Goal: Information Seeking & Learning: Learn about a topic

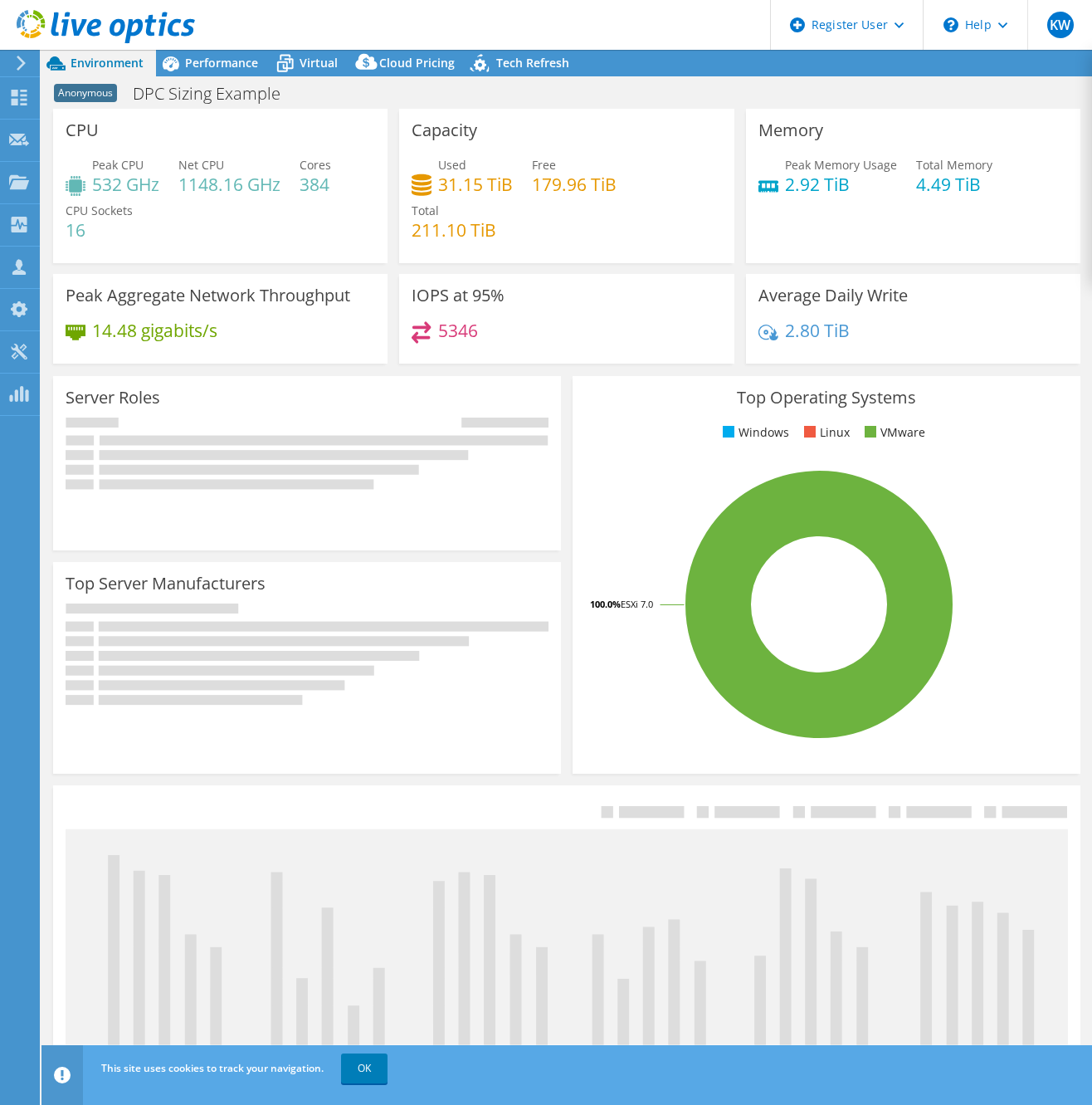
select select "USD"
select select "USEast"
radio input "true"
radio input "false"
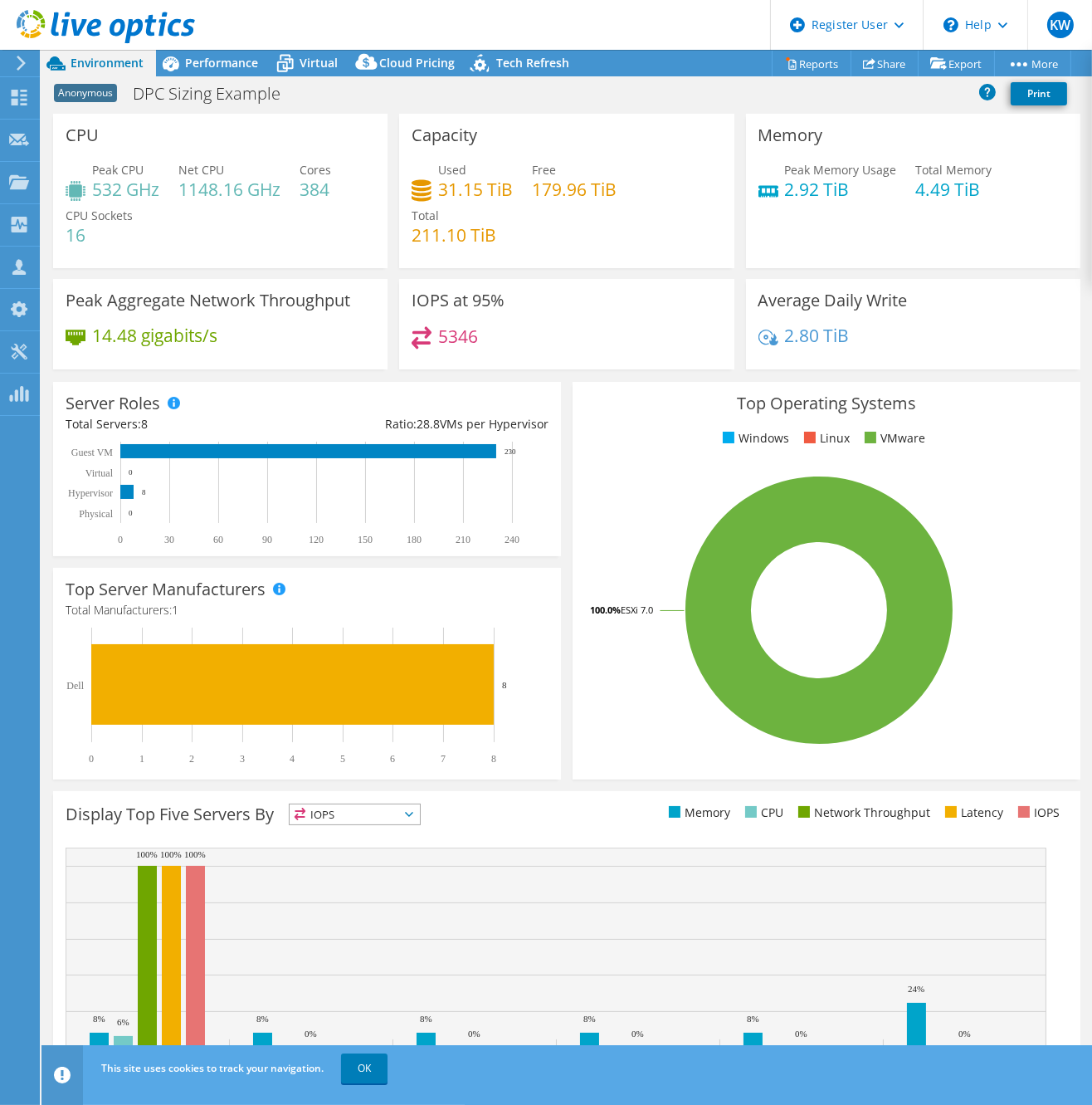
click at [1039, 221] on div "Memory Peak Memory Usage 2.92 TiB Total Memory 4.49 TiB" at bounding box center [913, 191] width 334 height 155
click at [214, 61] on span "Performance" at bounding box center [221, 63] width 73 height 16
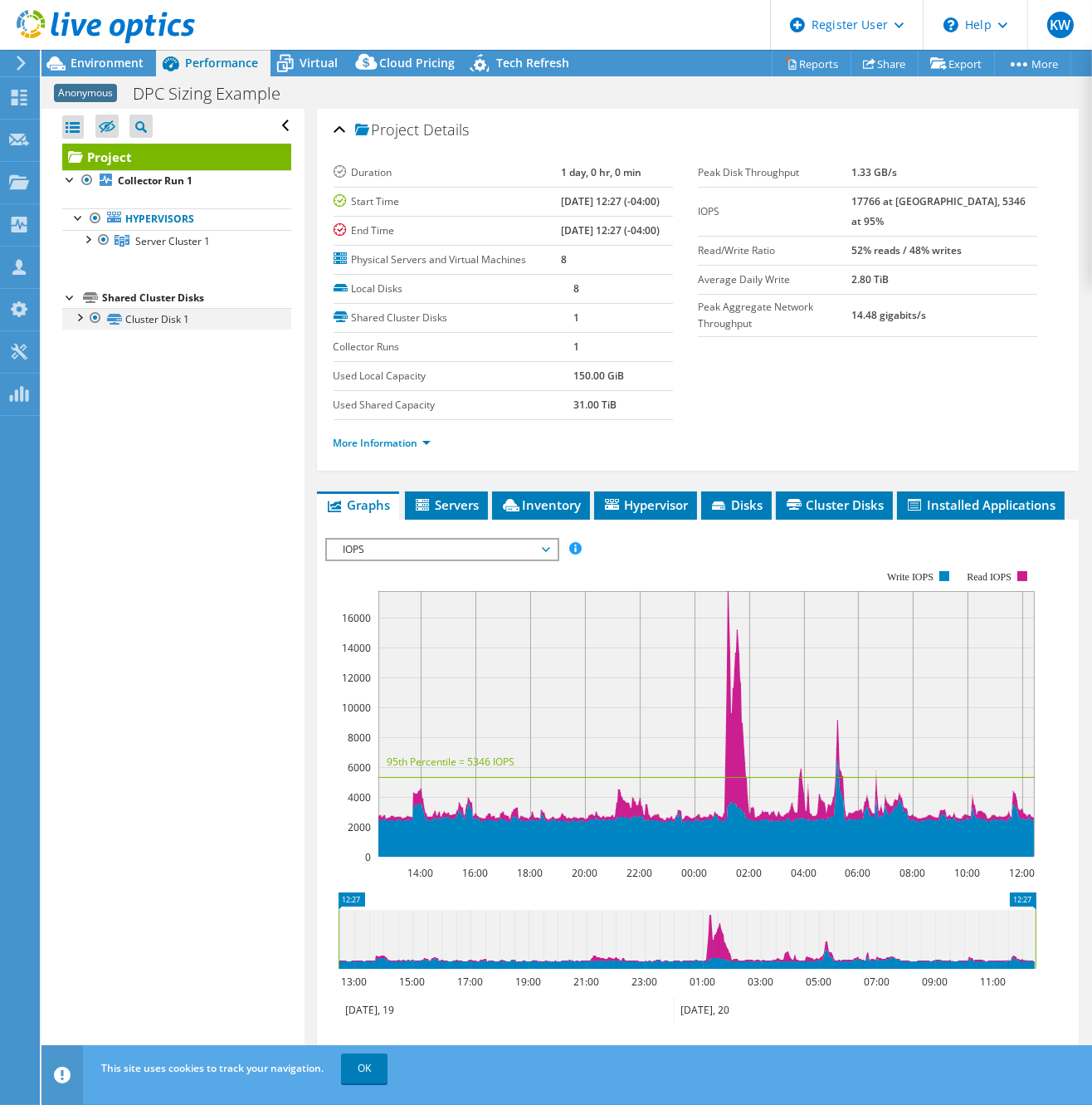
click at [79, 320] on div at bounding box center [78, 316] width 17 height 17
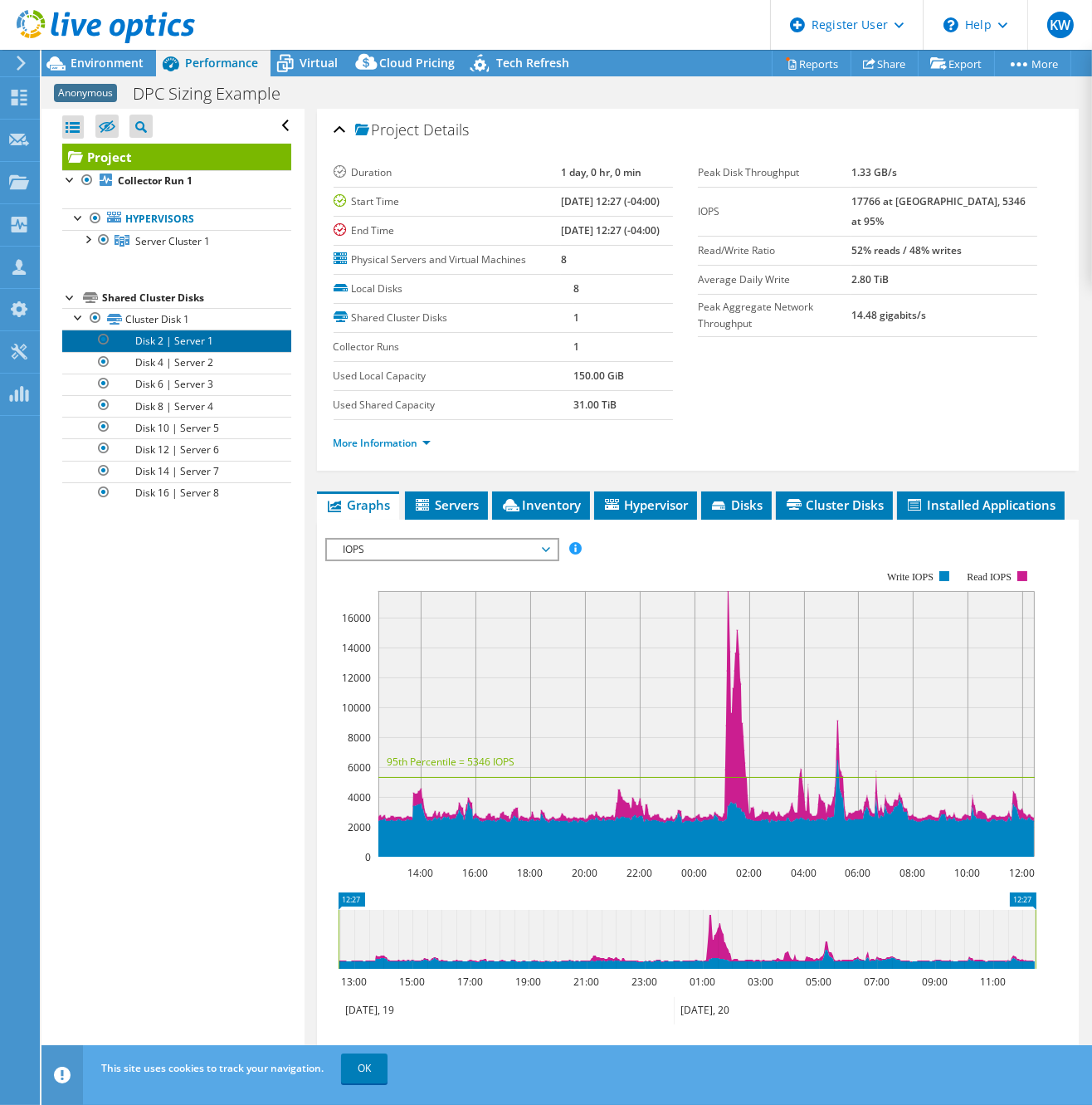
click at [189, 342] on link "Disk 2 | Server 1" at bounding box center [177, 340] width 229 height 22
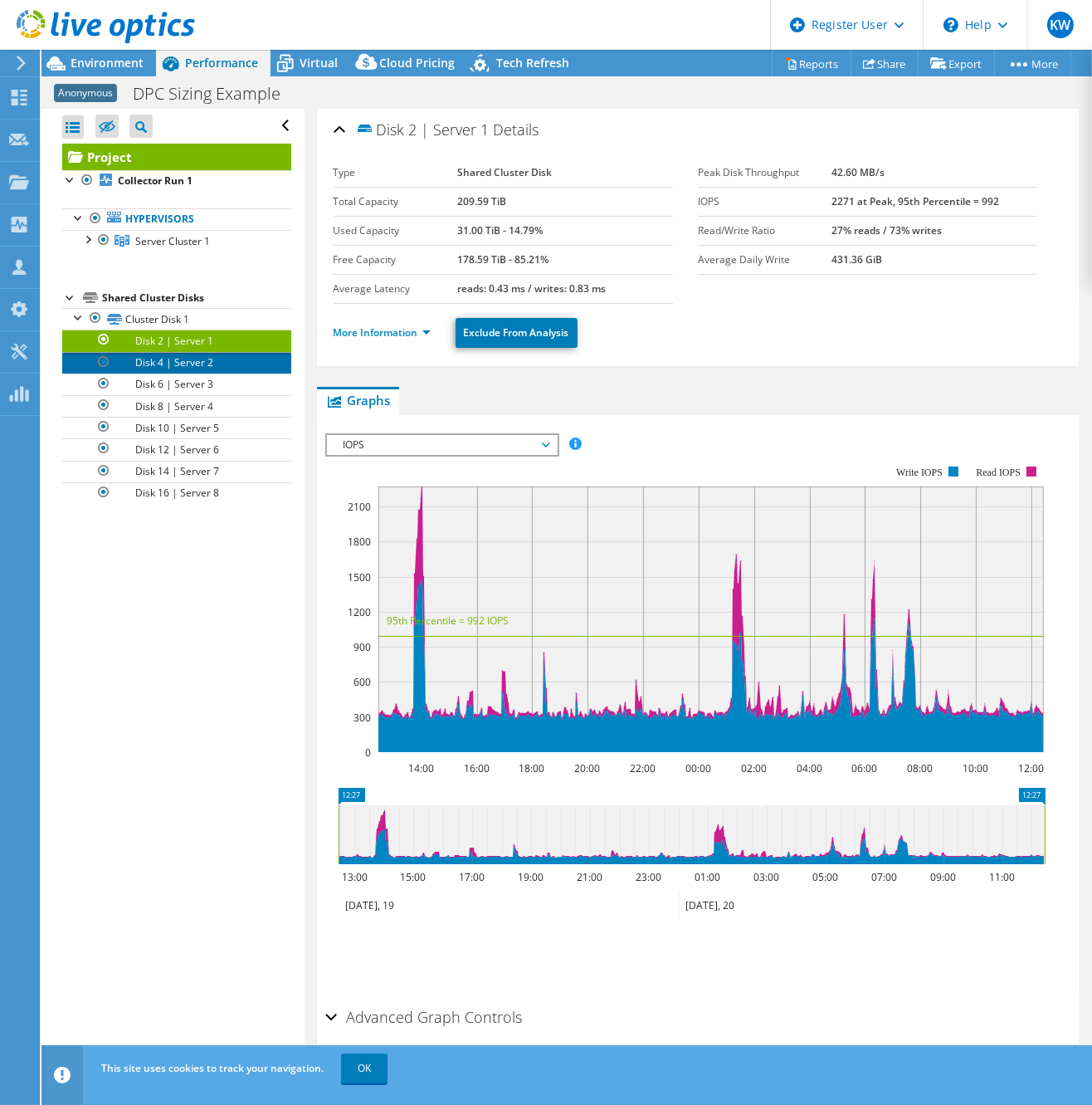
click at [189, 362] on link "Disk 4 | Server 2" at bounding box center [177, 363] width 229 height 22
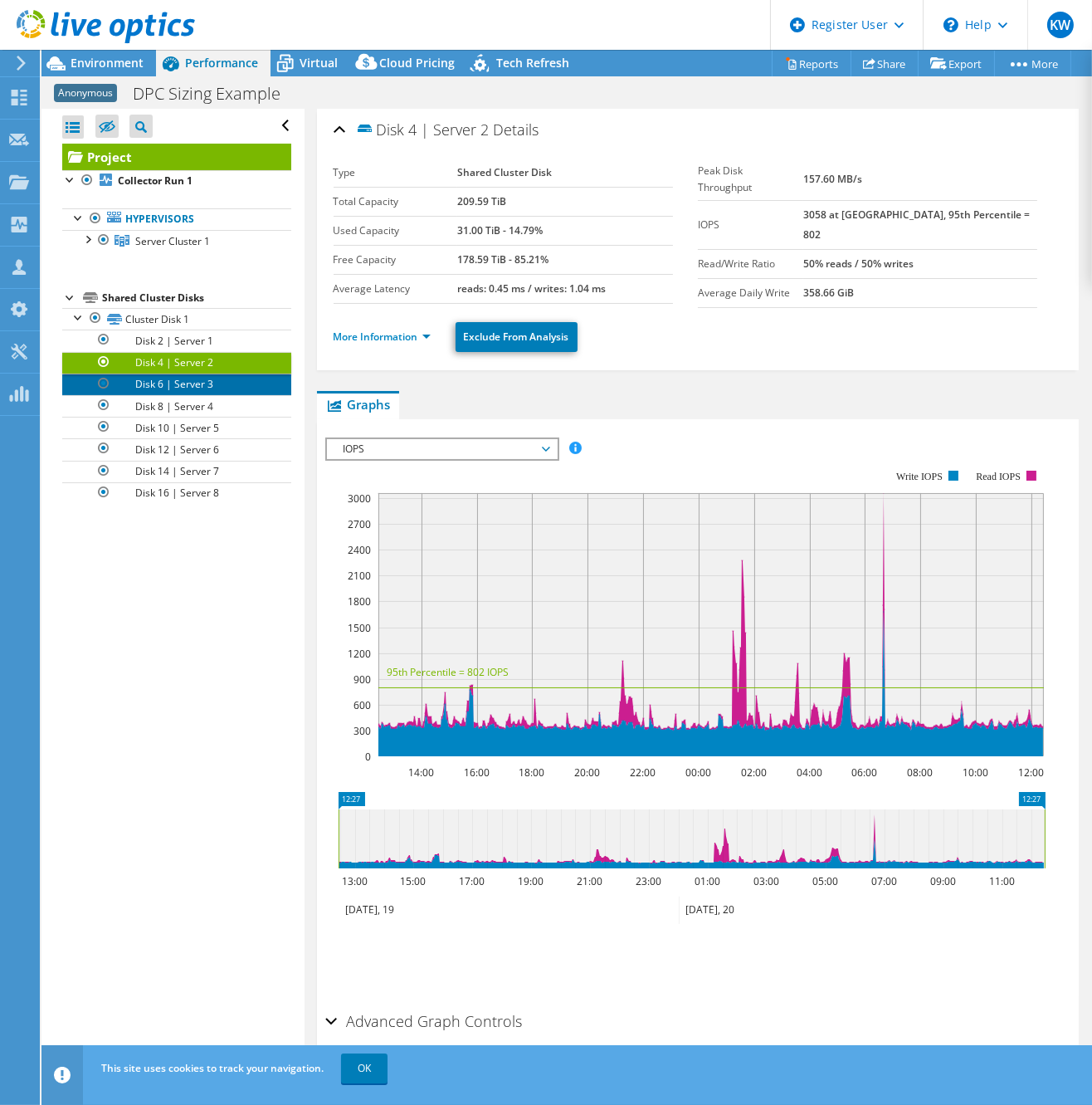
click at [197, 384] on link "Disk 6 | Server 3" at bounding box center [177, 384] width 229 height 22
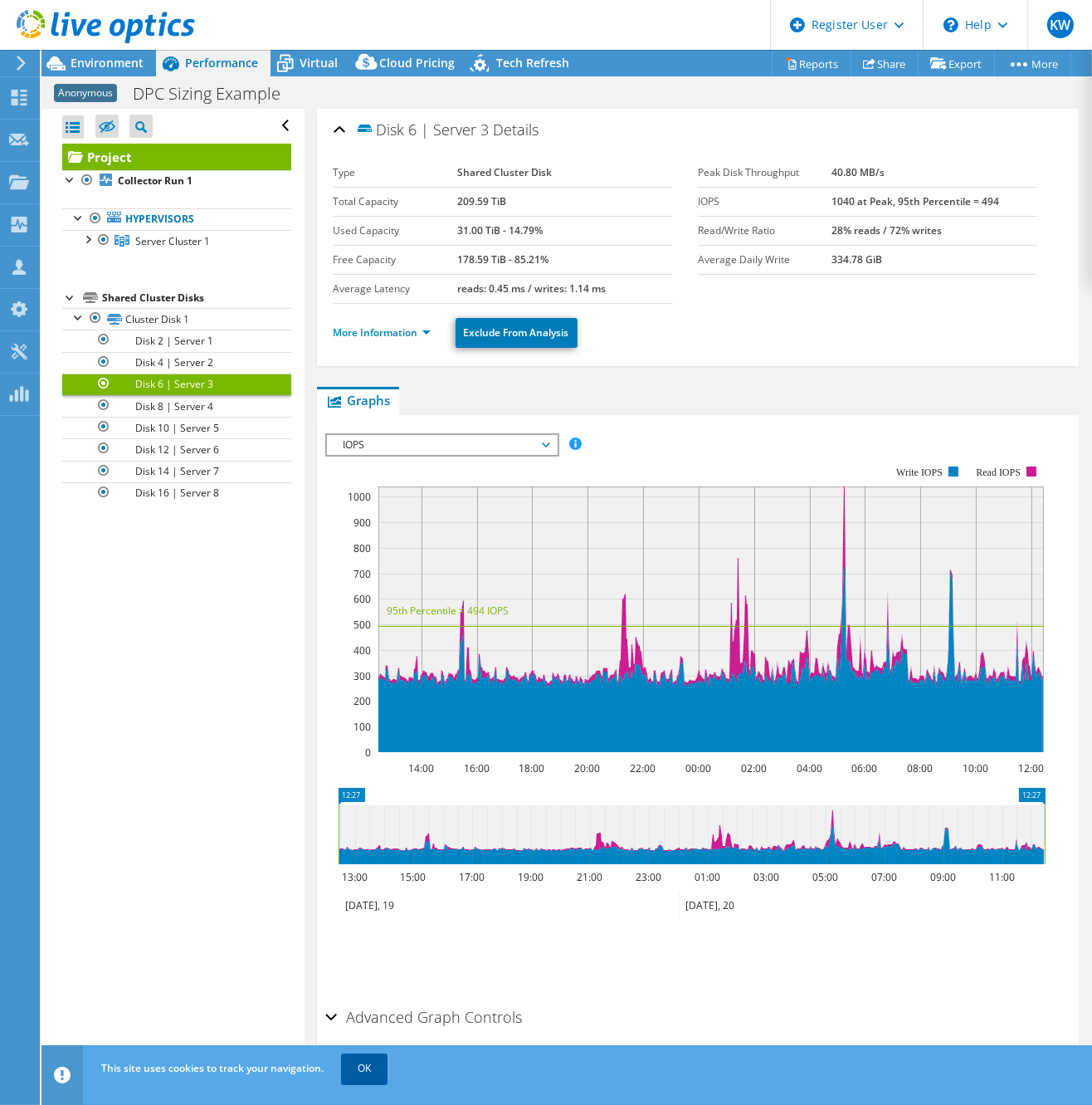
click at [365, 1068] on link "OK" at bounding box center [365, 1068] width 47 height 30
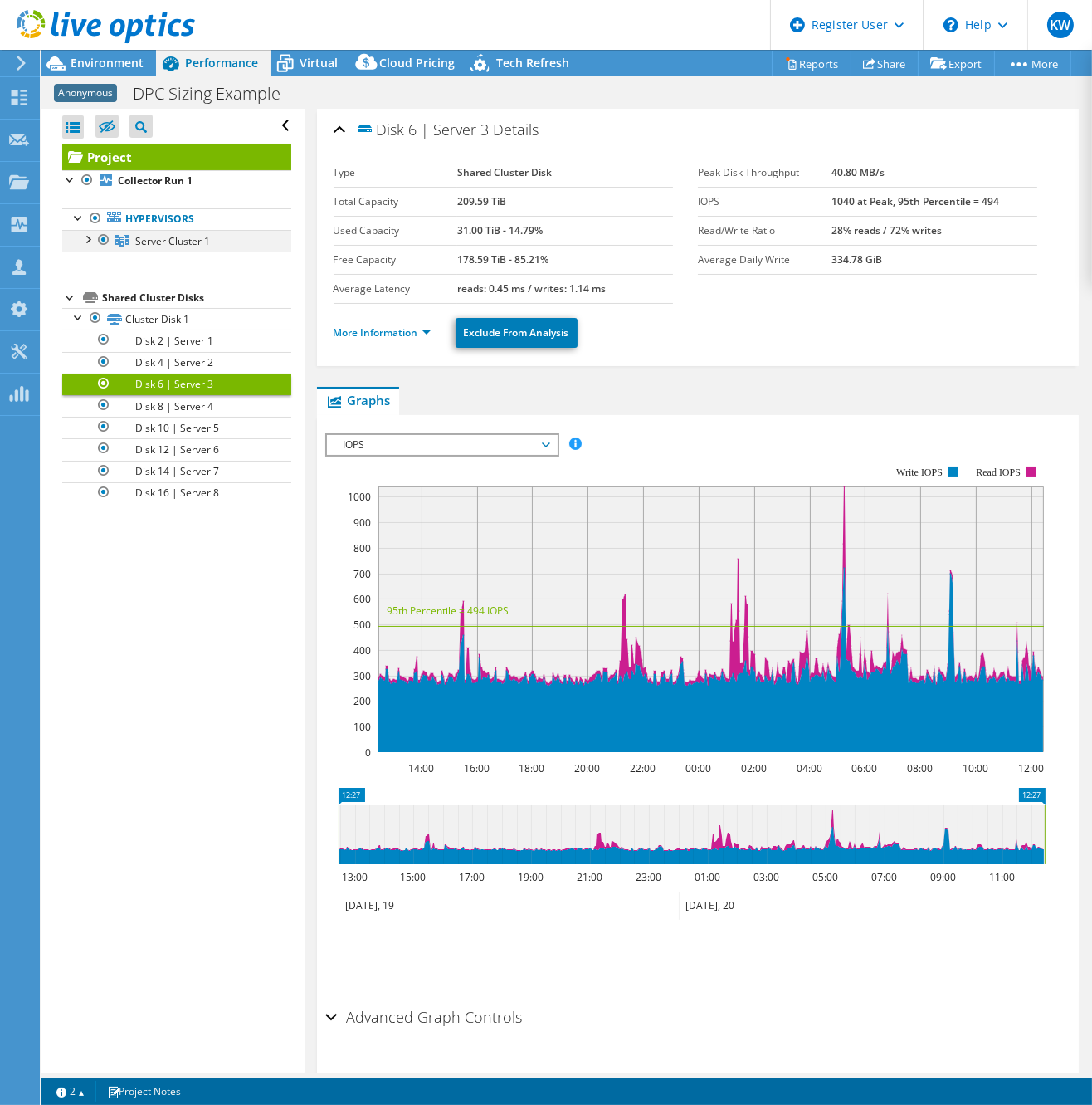
click at [90, 239] on div at bounding box center [87, 238] width 17 height 17
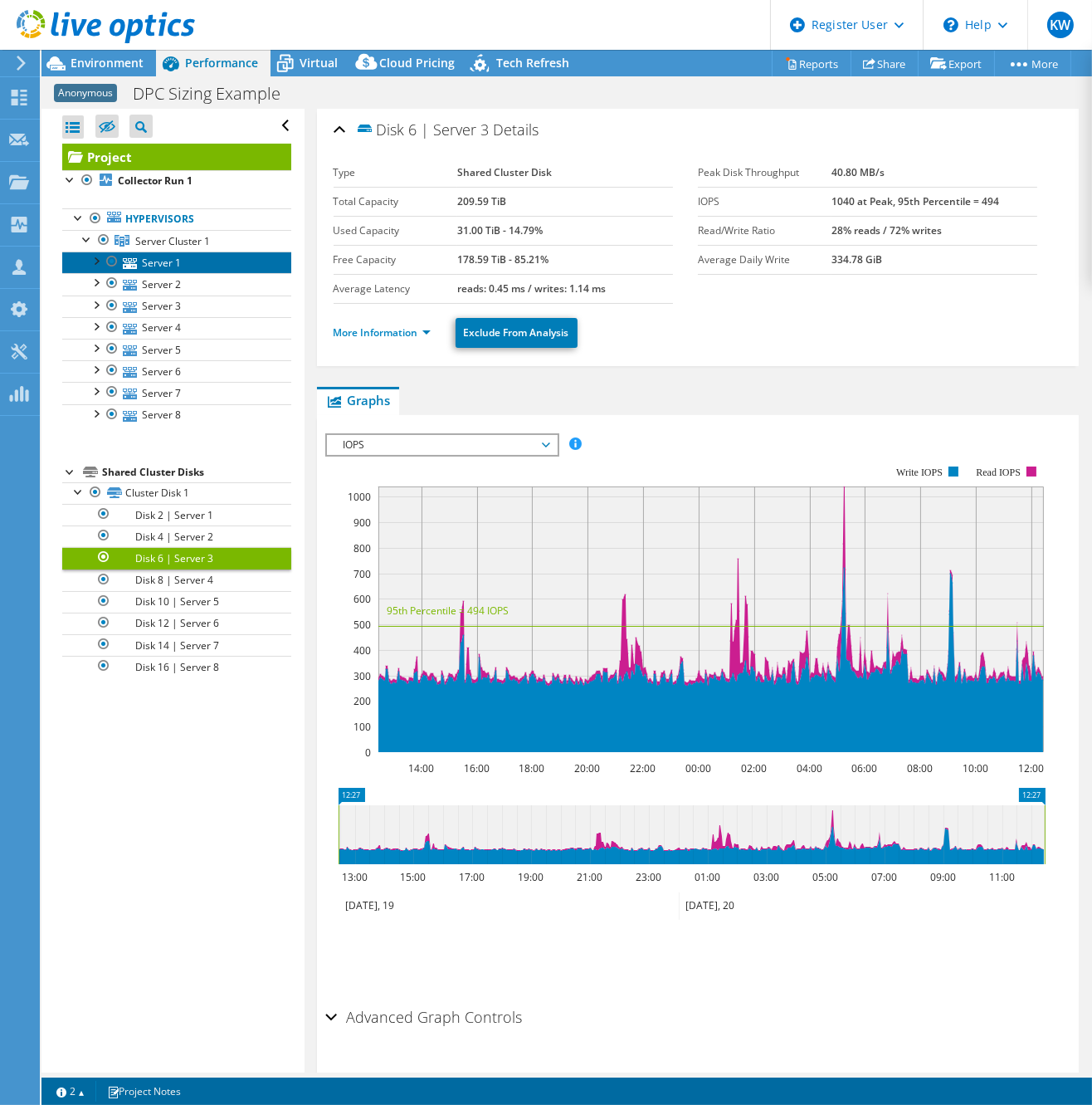
click at [162, 264] on link "Server 1" at bounding box center [177, 262] width 229 height 22
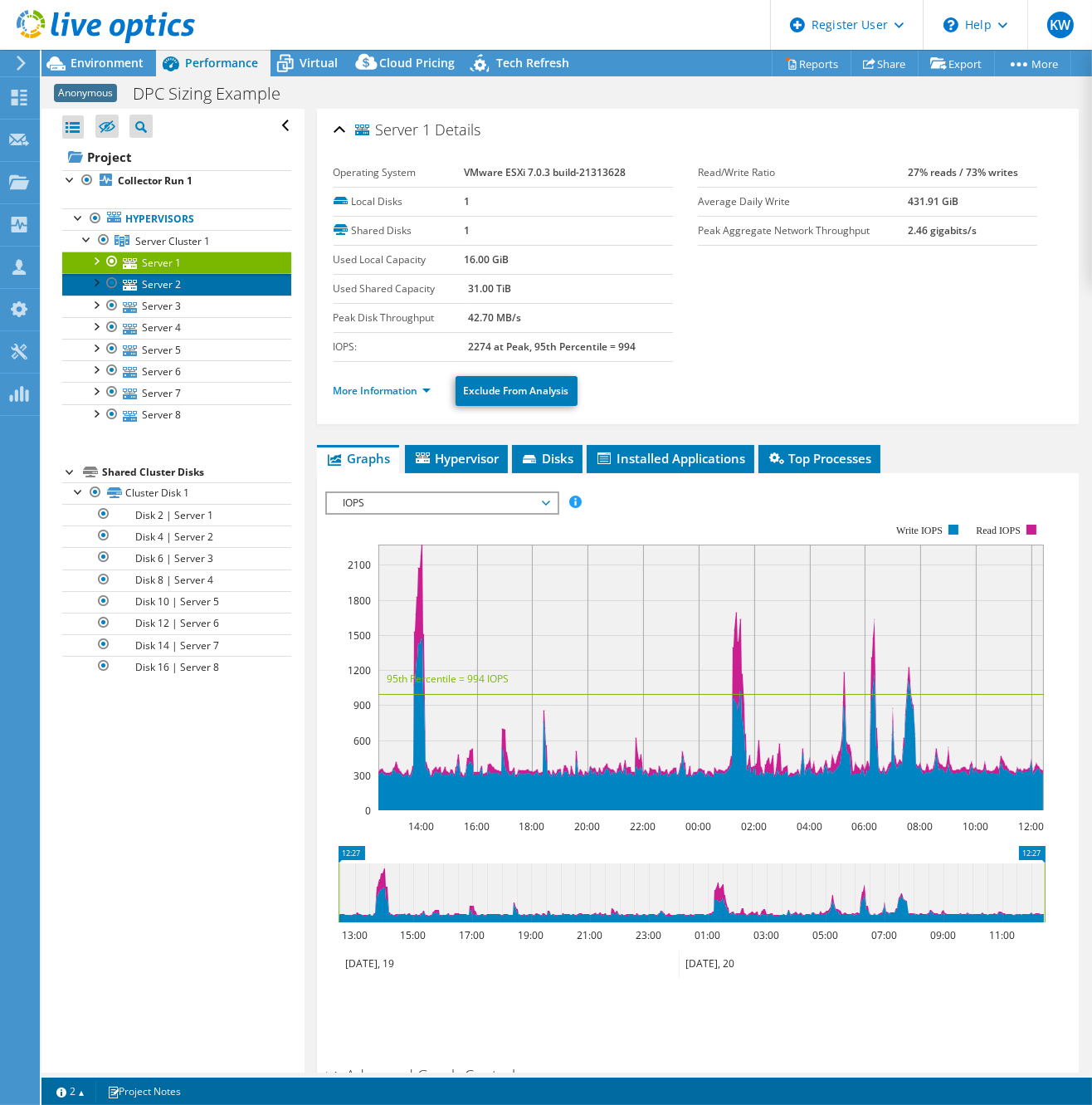
click at [166, 278] on link "Server 2" at bounding box center [177, 284] width 229 height 22
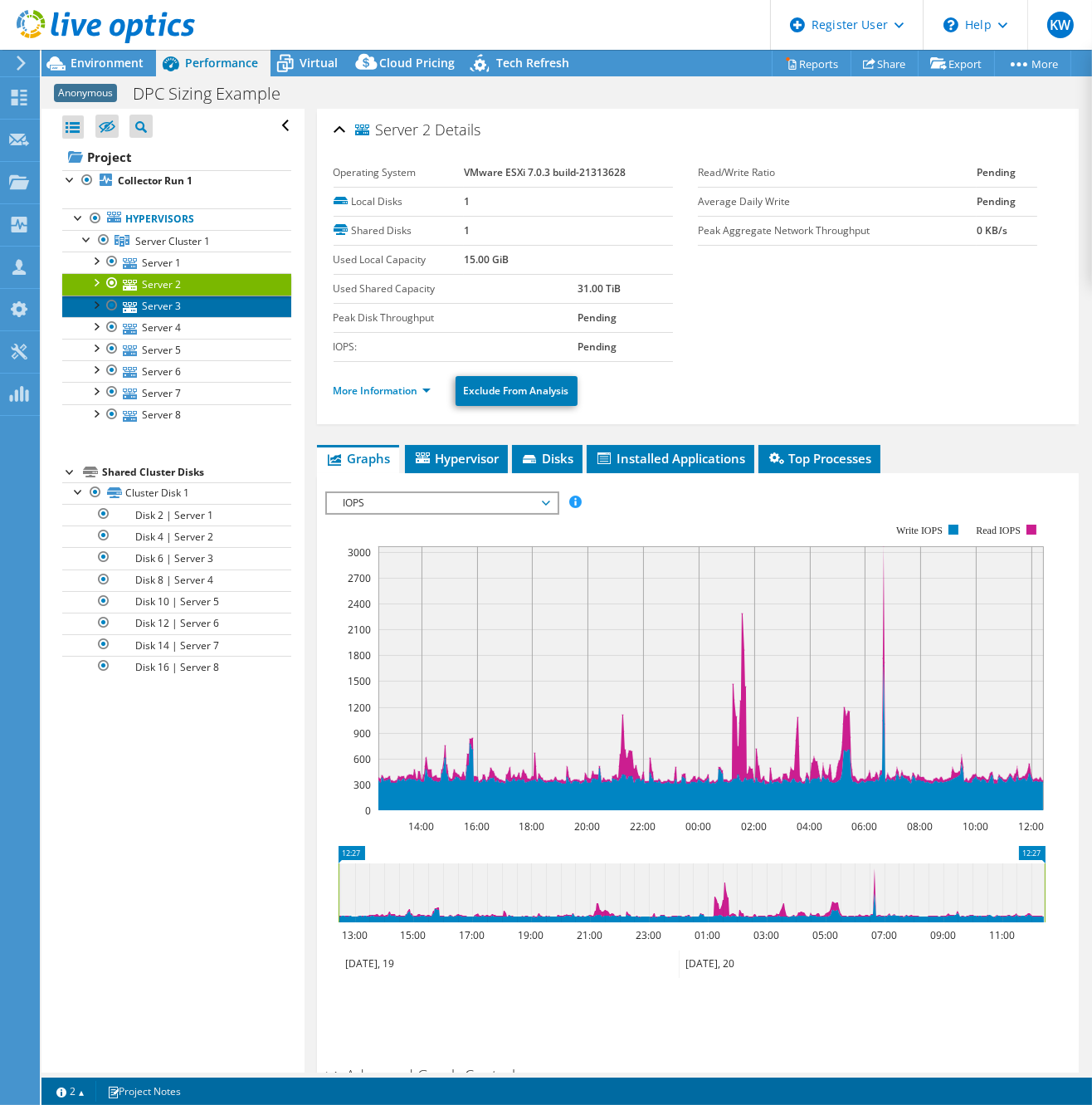
click at [162, 298] on link "Server 3" at bounding box center [177, 306] width 229 height 22
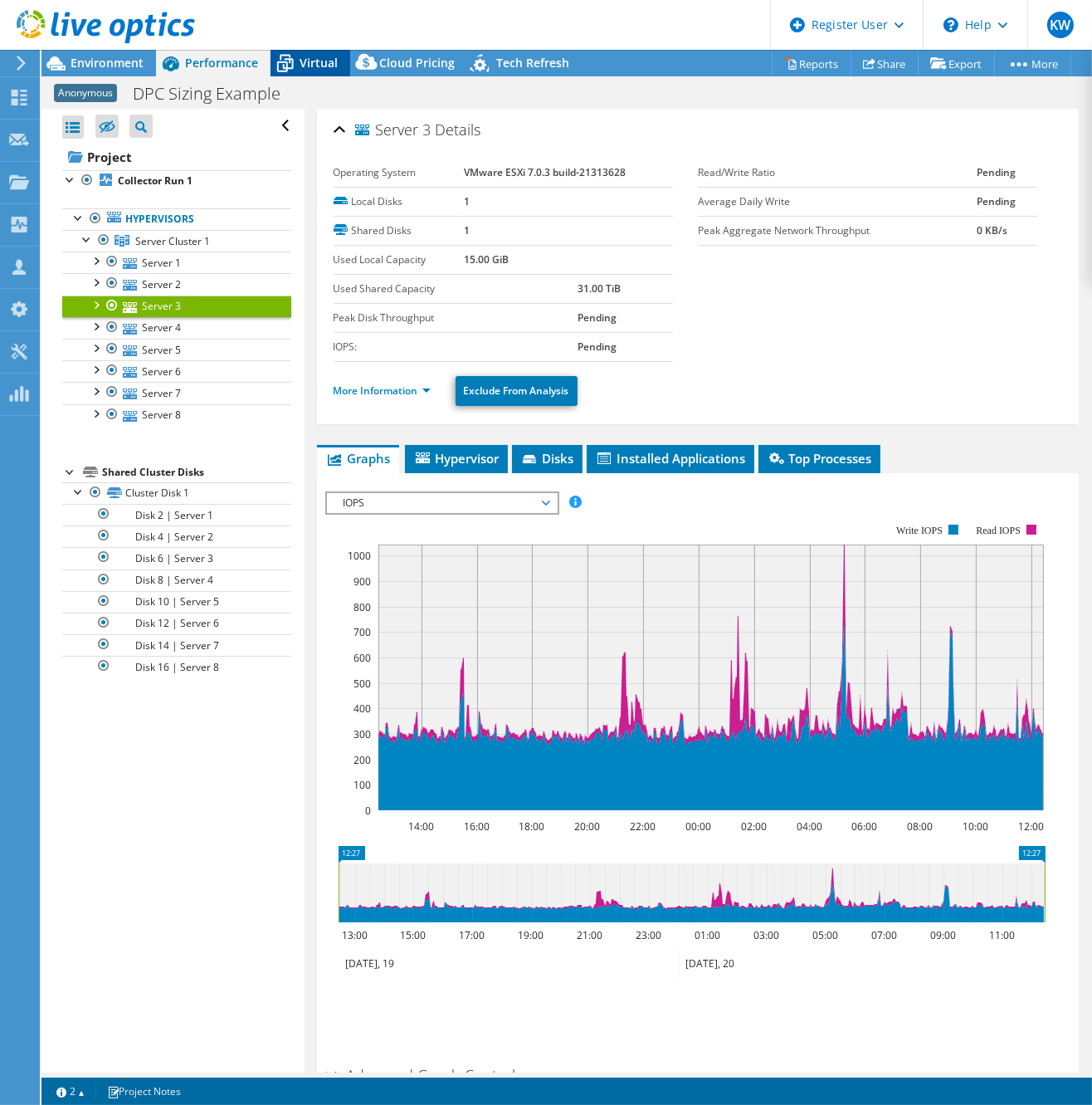
click at [327, 64] on span "Virtual" at bounding box center [318, 63] width 38 height 16
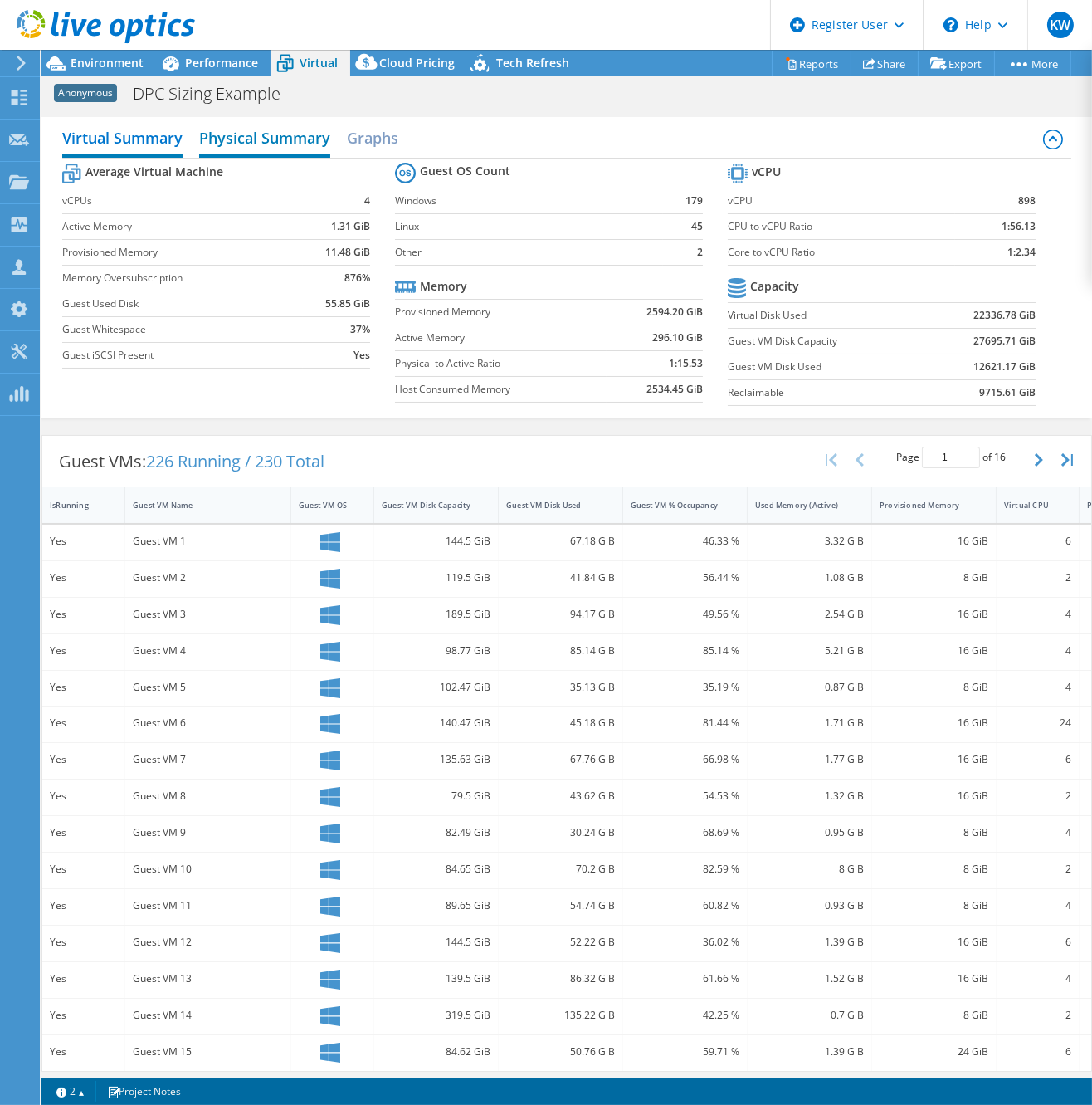
click at [278, 139] on h2 "Physical Summary" at bounding box center [265, 139] width 131 height 36
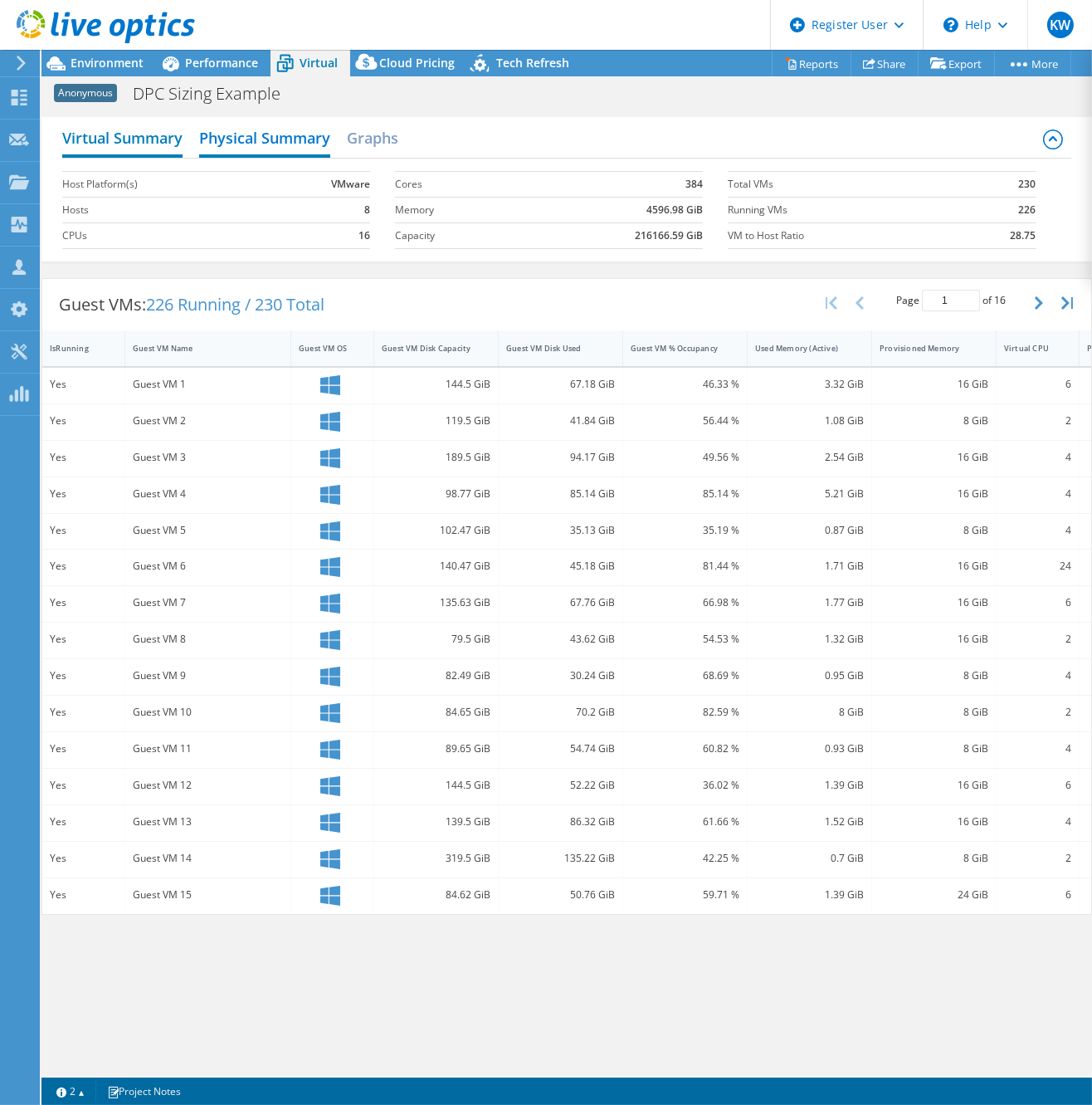
click at [162, 135] on h2 "Virtual Summary" at bounding box center [122, 139] width 120 height 36
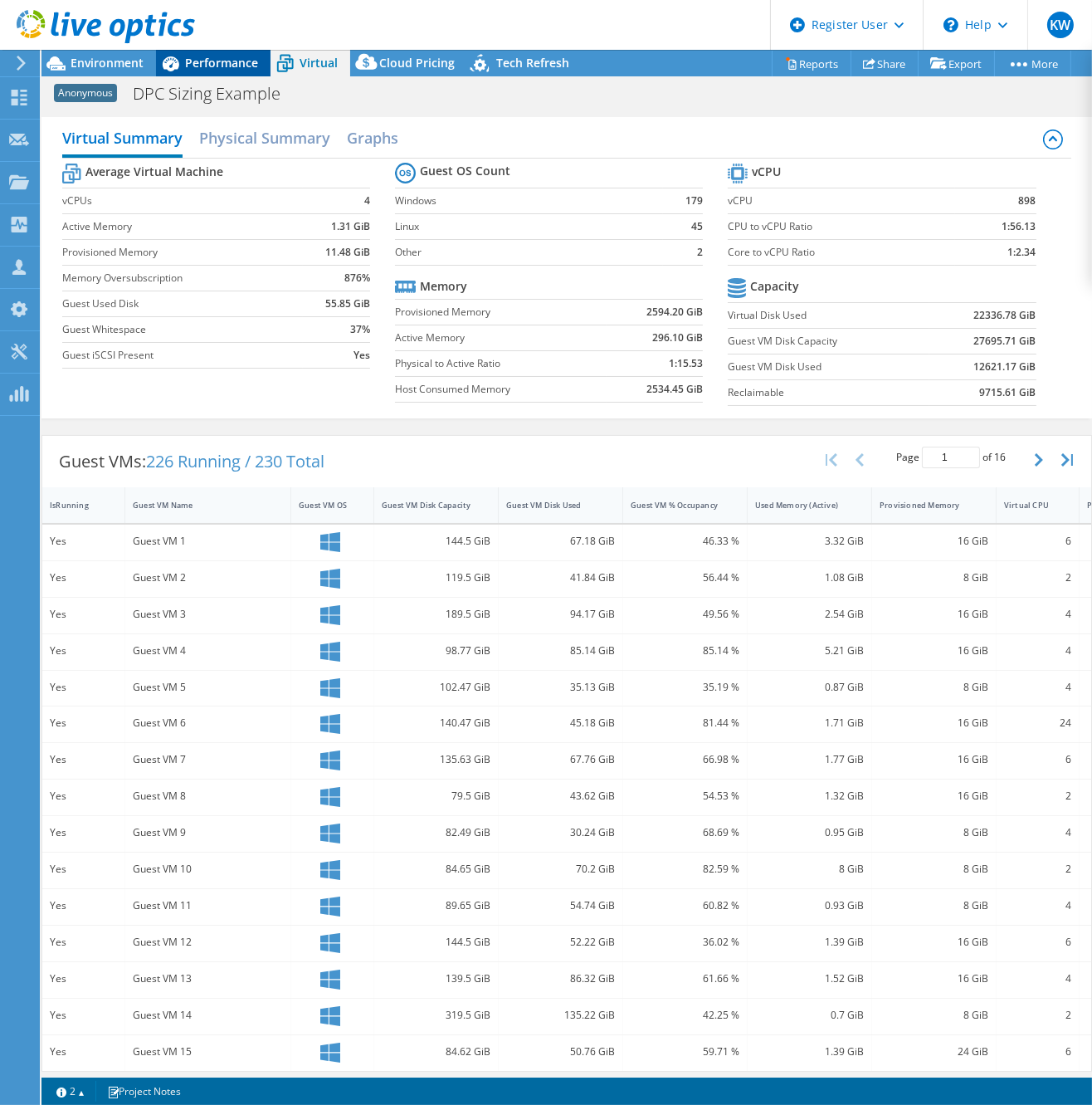
click at [214, 70] on div "Performance" at bounding box center [213, 63] width 114 height 26
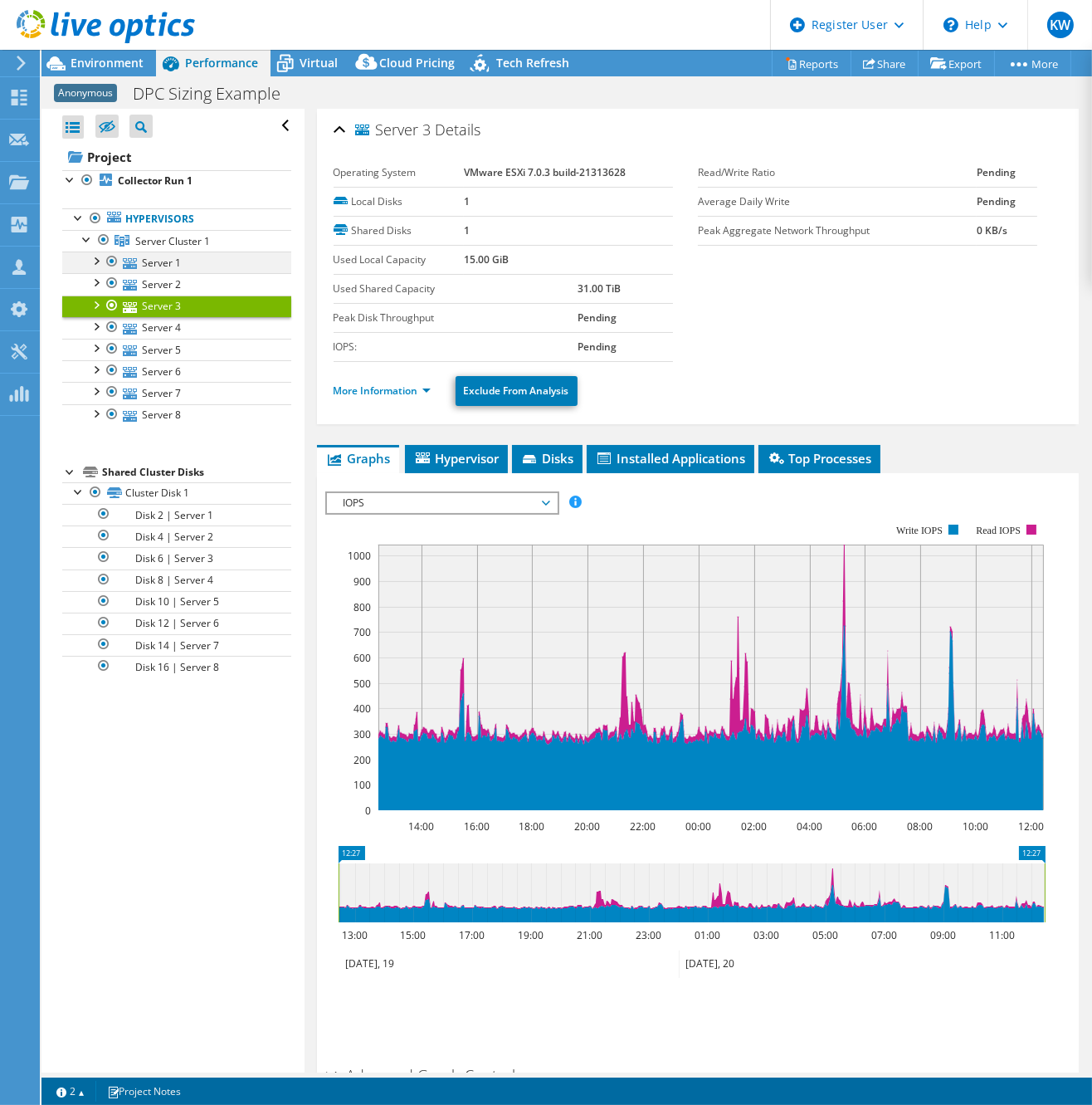
click at [96, 259] on div at bounding box center [95, 259] width 17 height 17
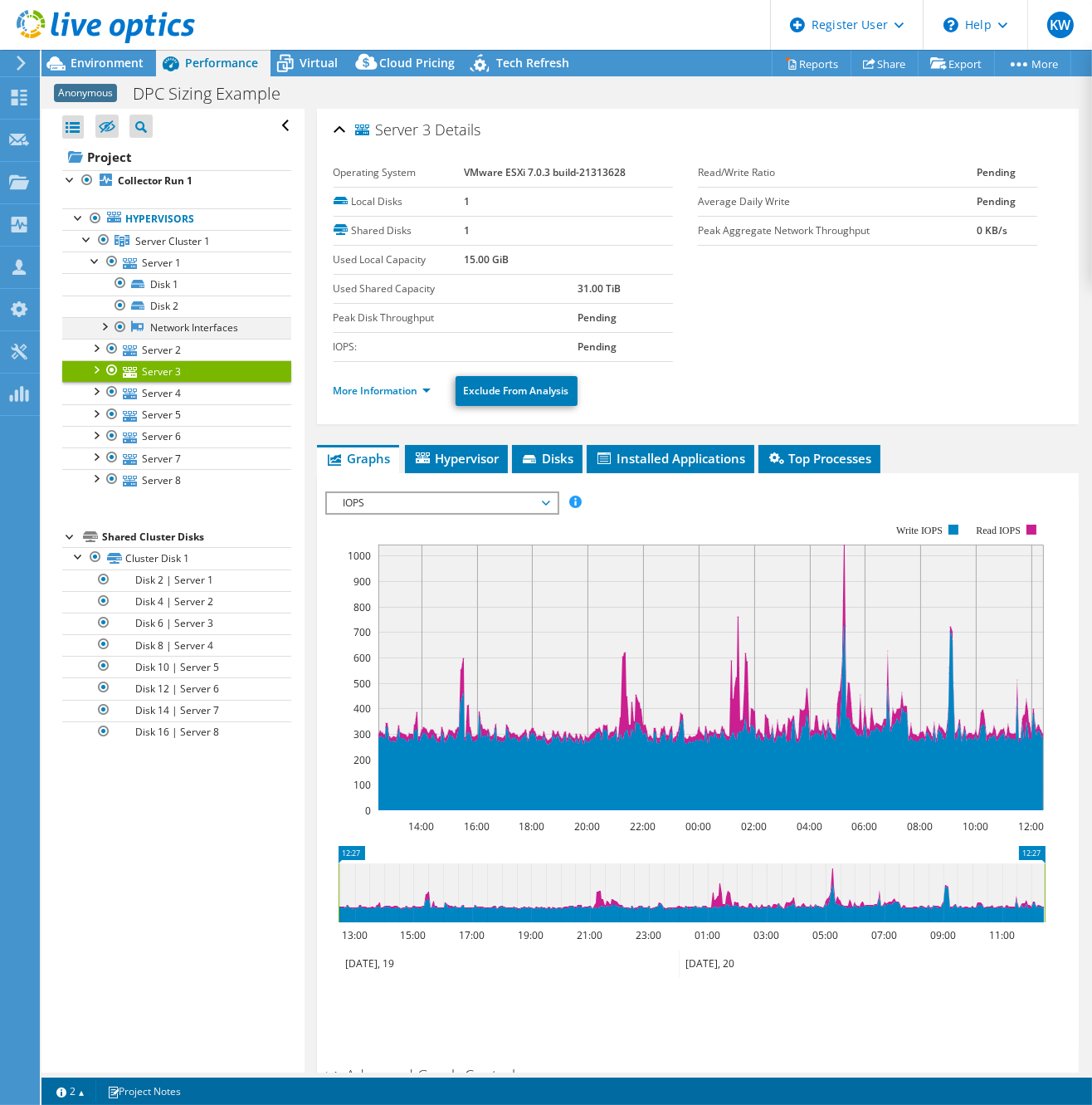
click at [106, 325] on div at bounding box center [104, 325] width 17 height 17
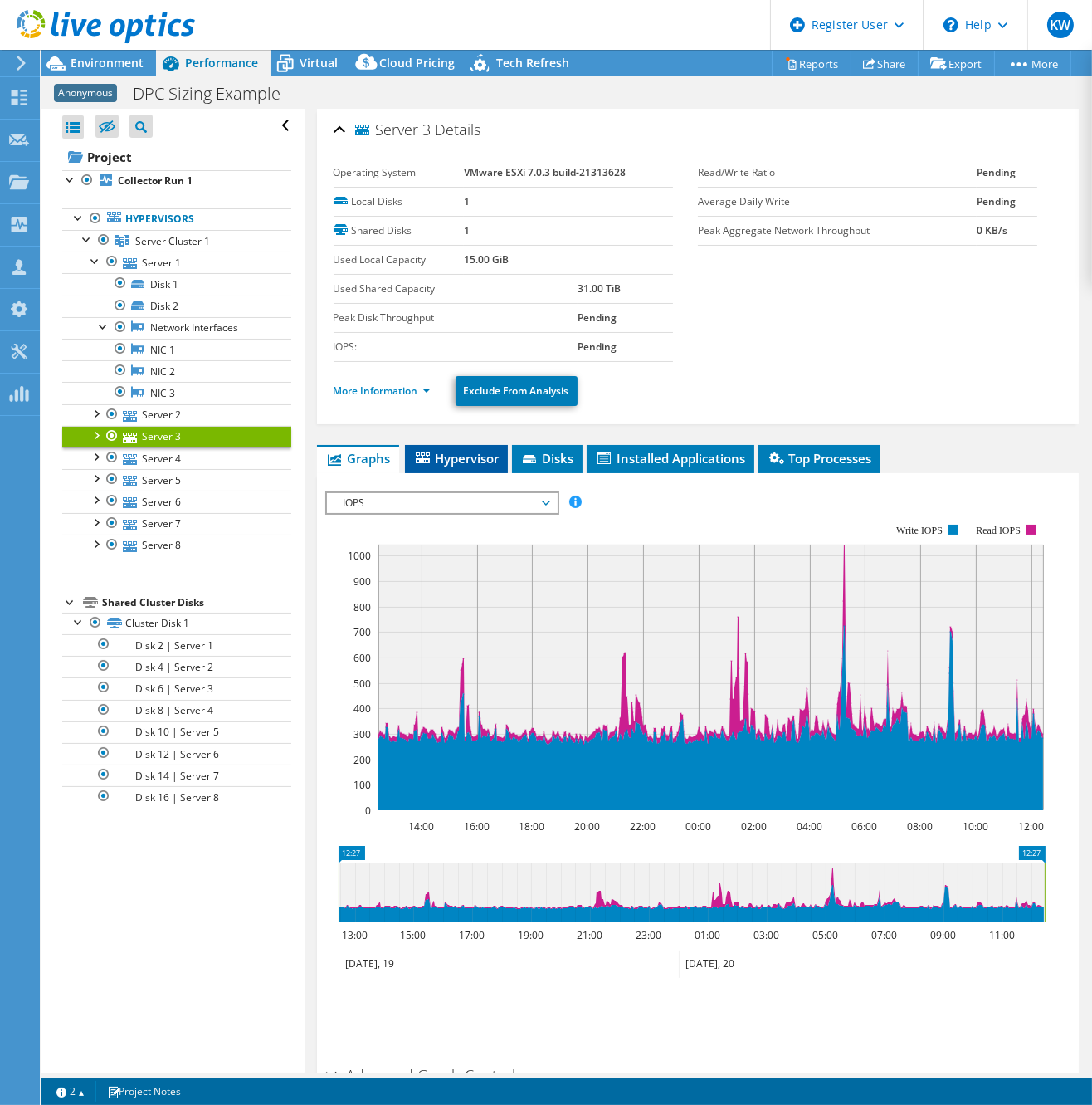
click at [462, 453] on span "Hypervisor" at bounding box center [457, 458] width 86 height 17
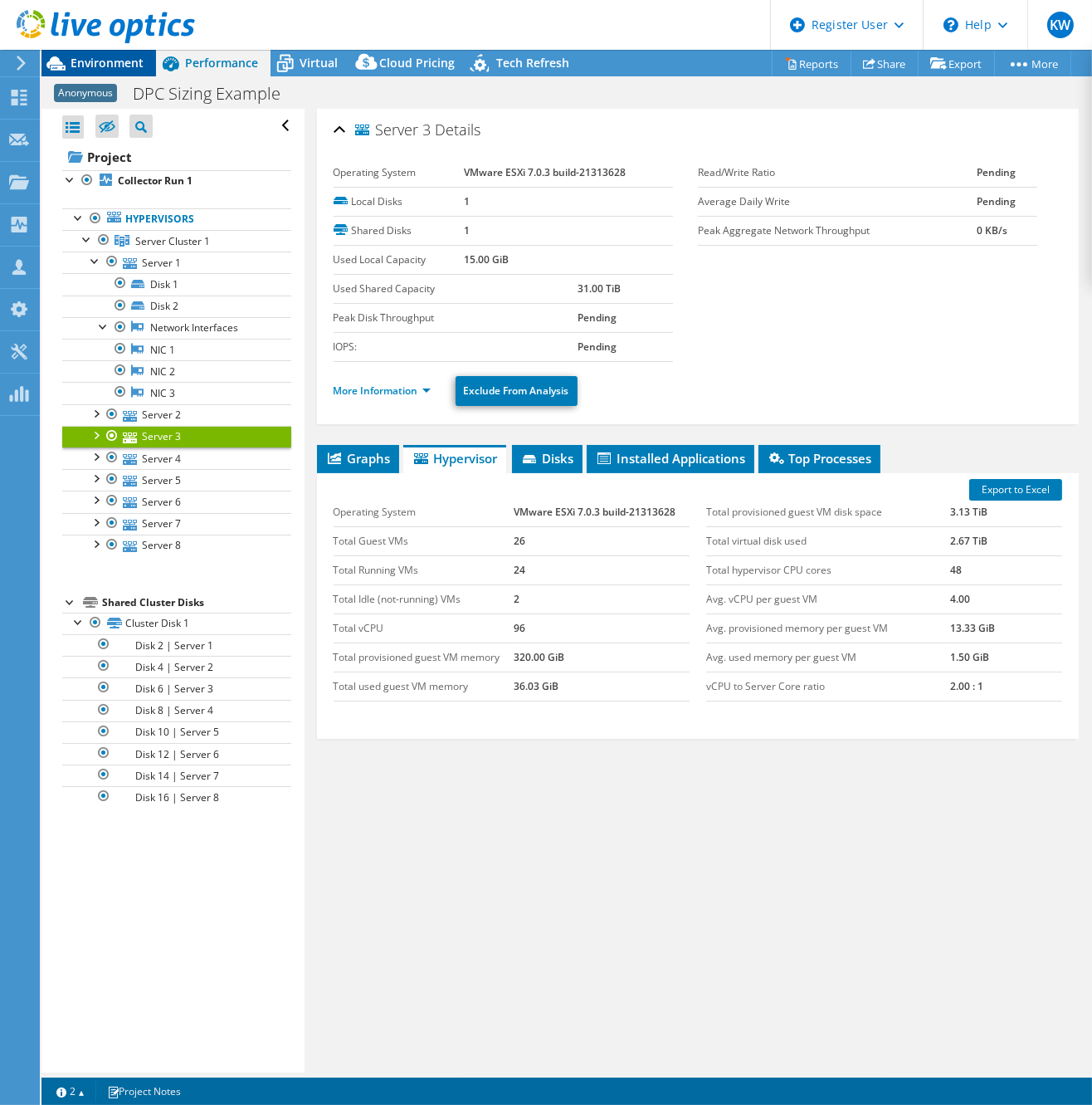
click at [123, 65] on span "Environment" at bounding box center [107, 63] width 73 height 16
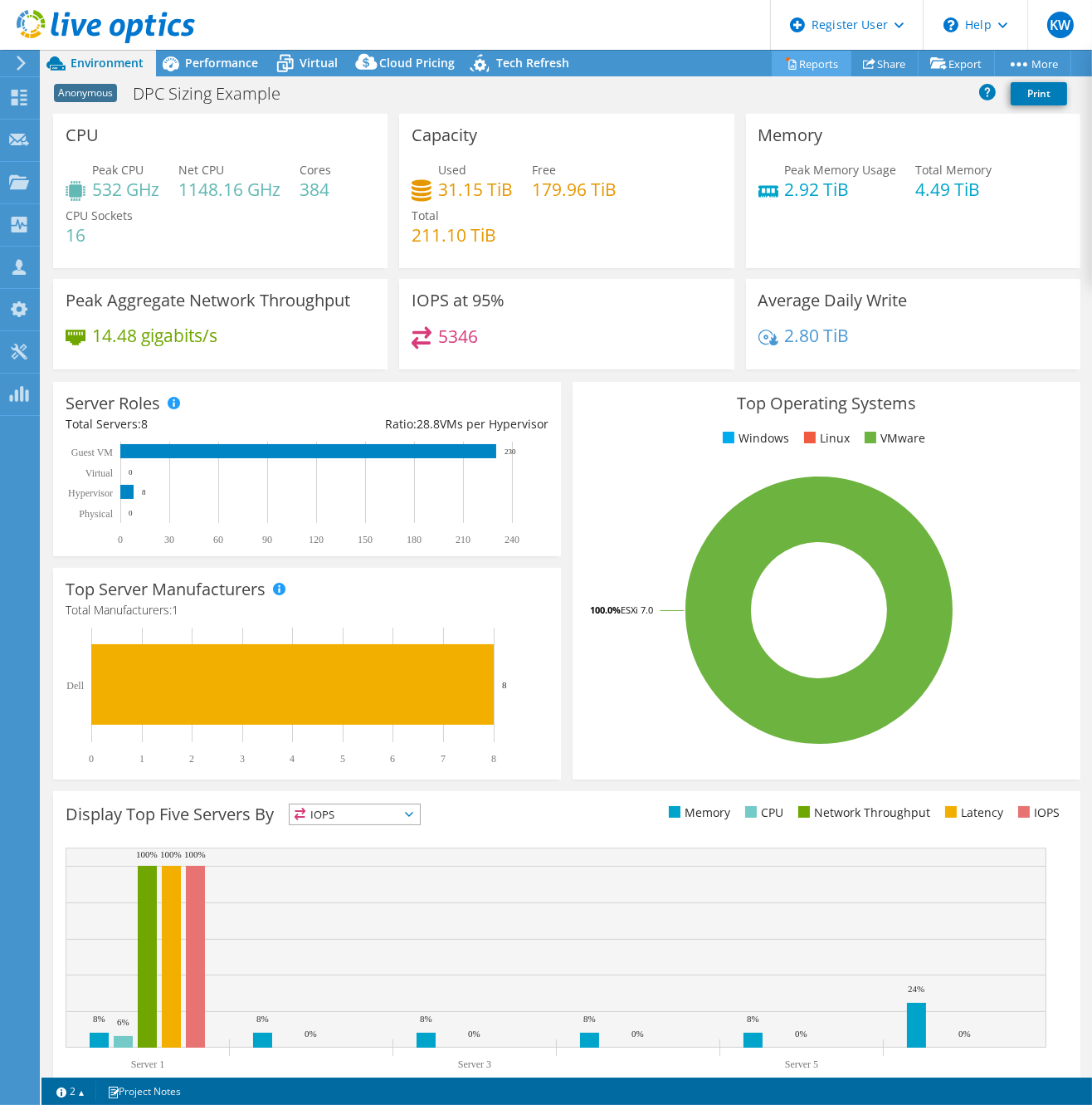
click at [794, 68] on link "Reports" at bounding box center [810, 64] width 79 height 25
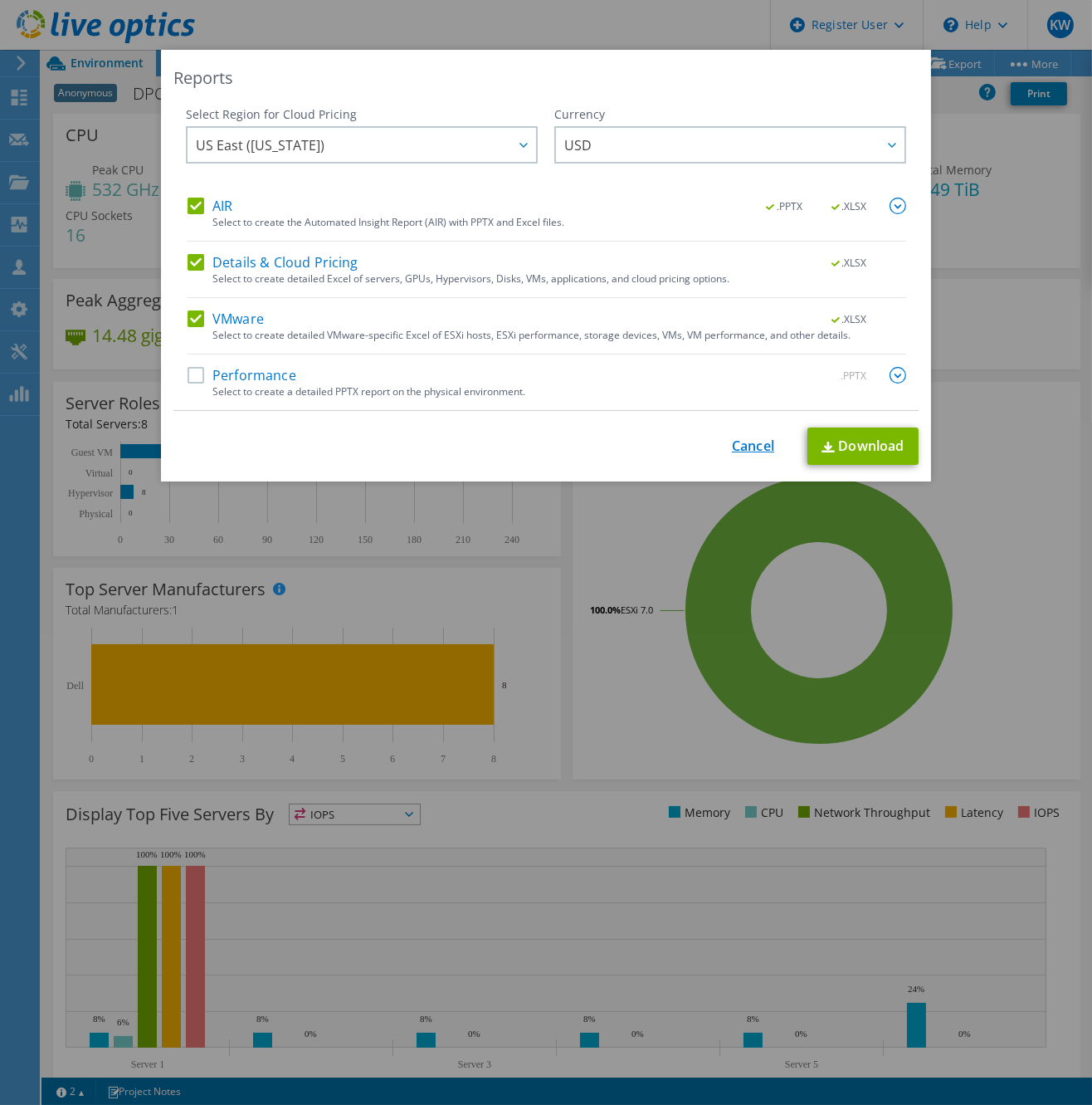
click at [758, 440] on link "Cancel" at bounding box center [753, 446] width 42 height 16
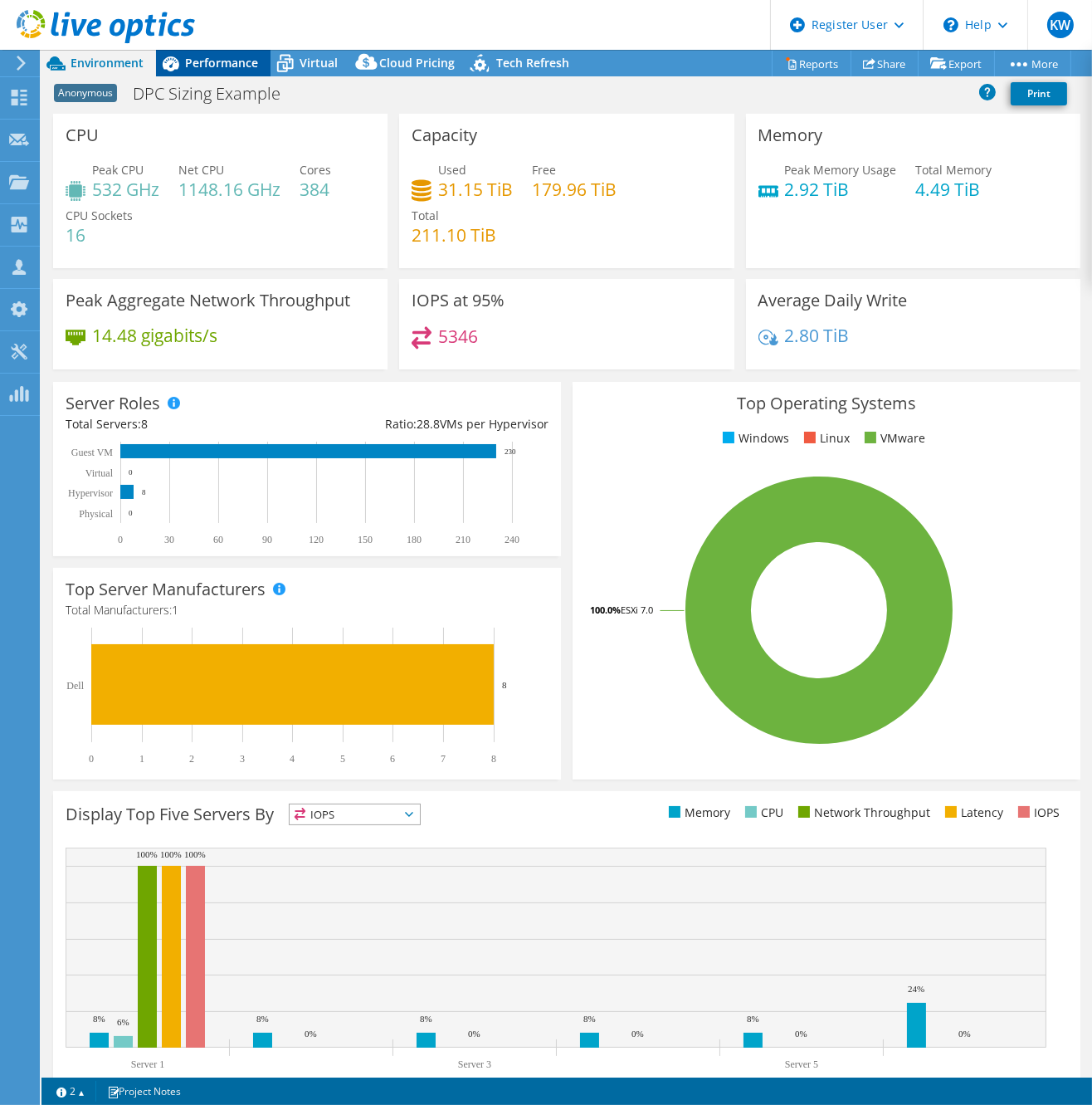
click at [209, 58] on span "Performance" at bounding box center [221, 63] width 73 height 16
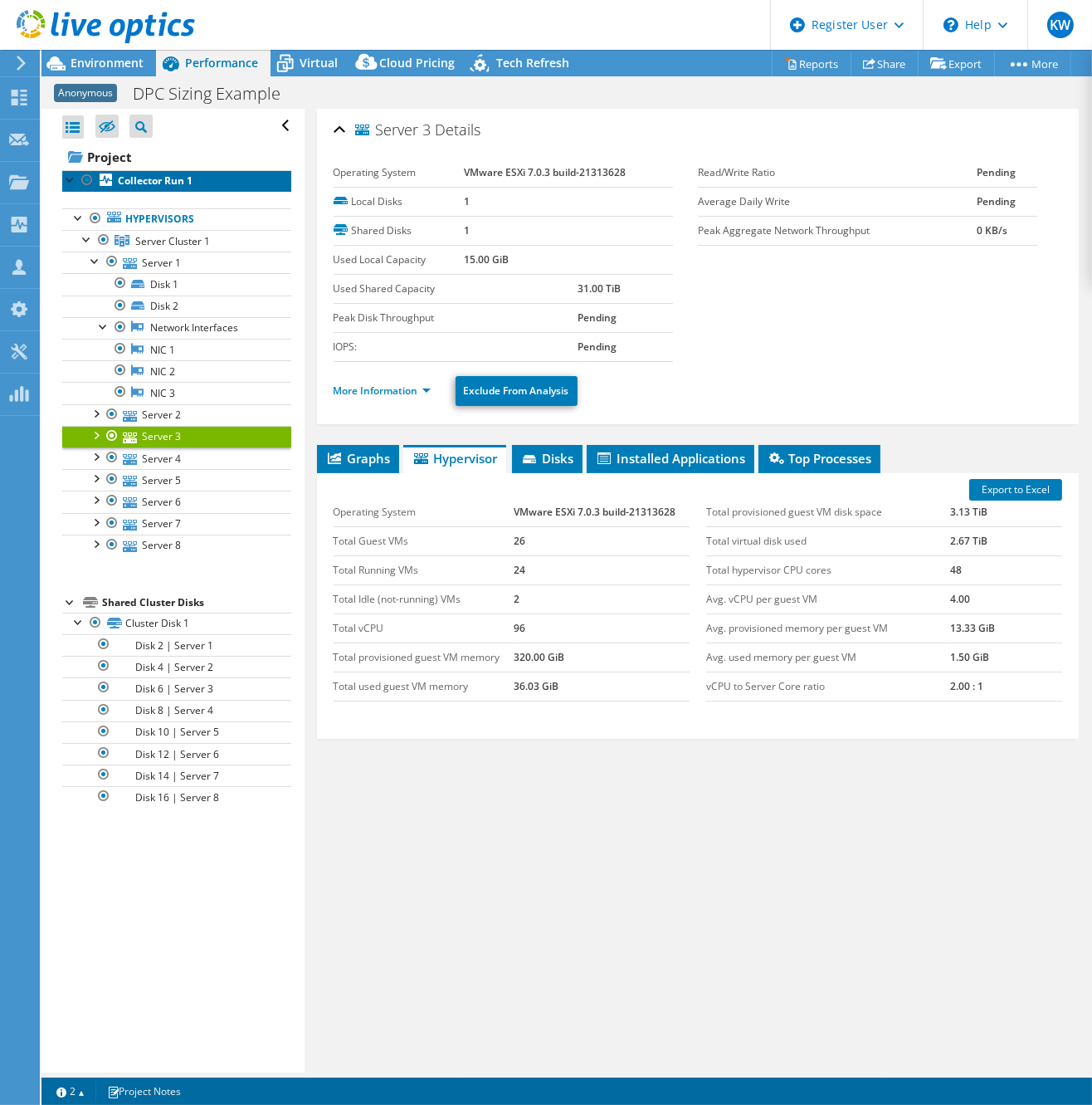
click at [142, 184] on b "Collector Run 1" at bounding box center [155, 180] width 74 height 14
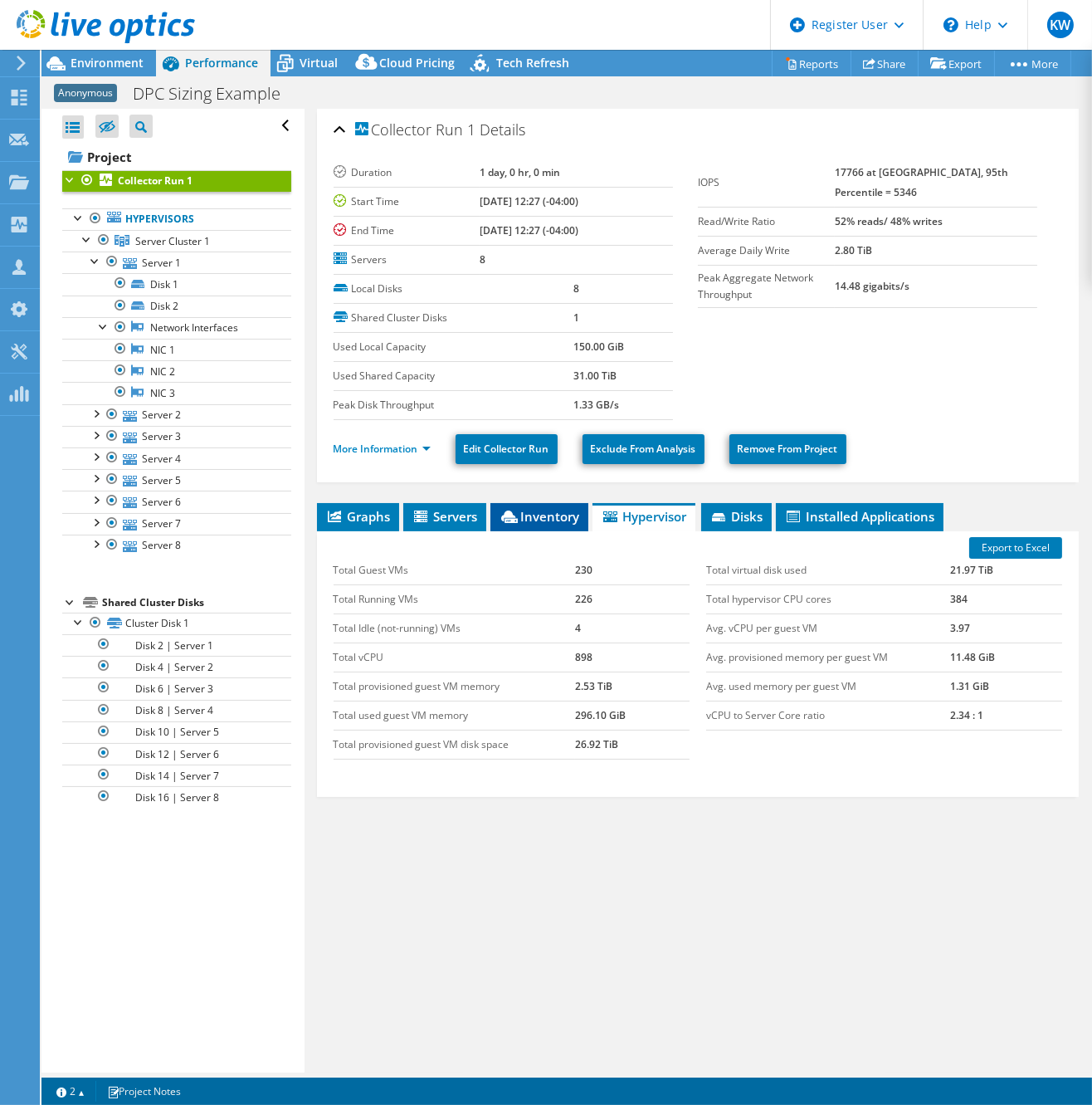
click at [546, 519] on span "Inventory" at bounding box center [539, 515] width 81 height 17
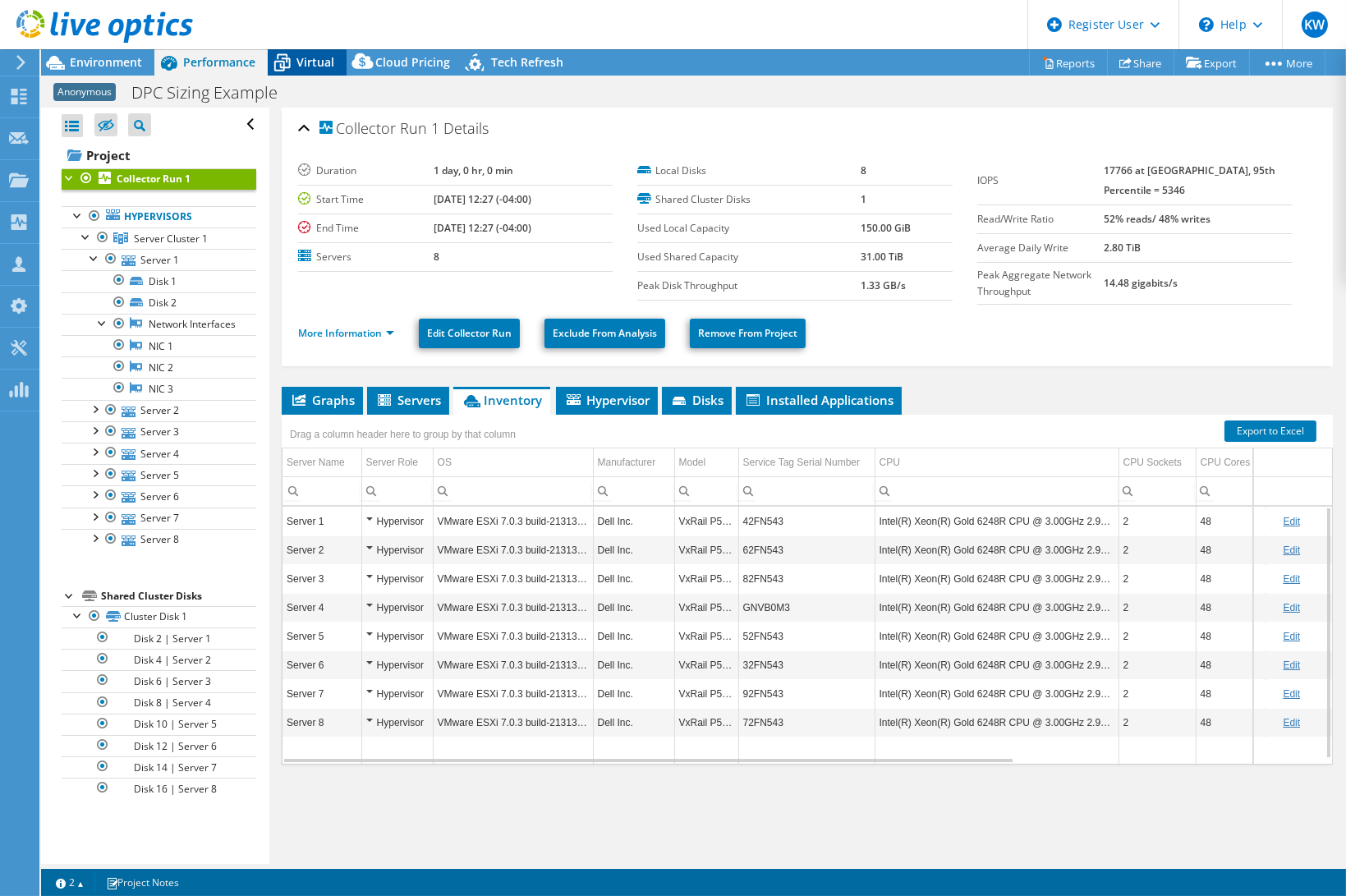
click at [310, 60] on span "Virtual" at bounding box center [314, 62] width 38 height 15
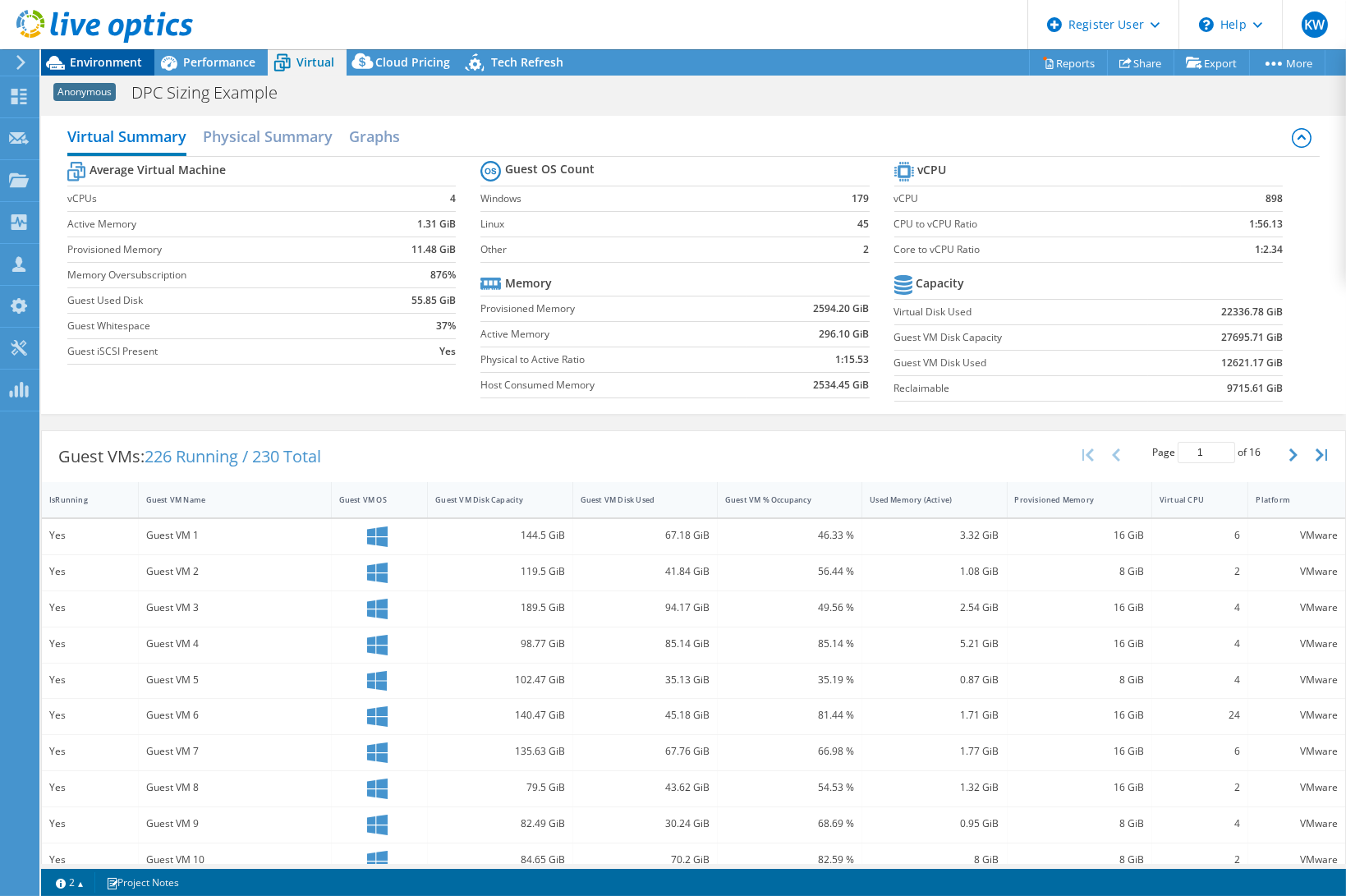
click at [85, 57] on span "Environment" at bounding box center [105, 62] width 73 height 15
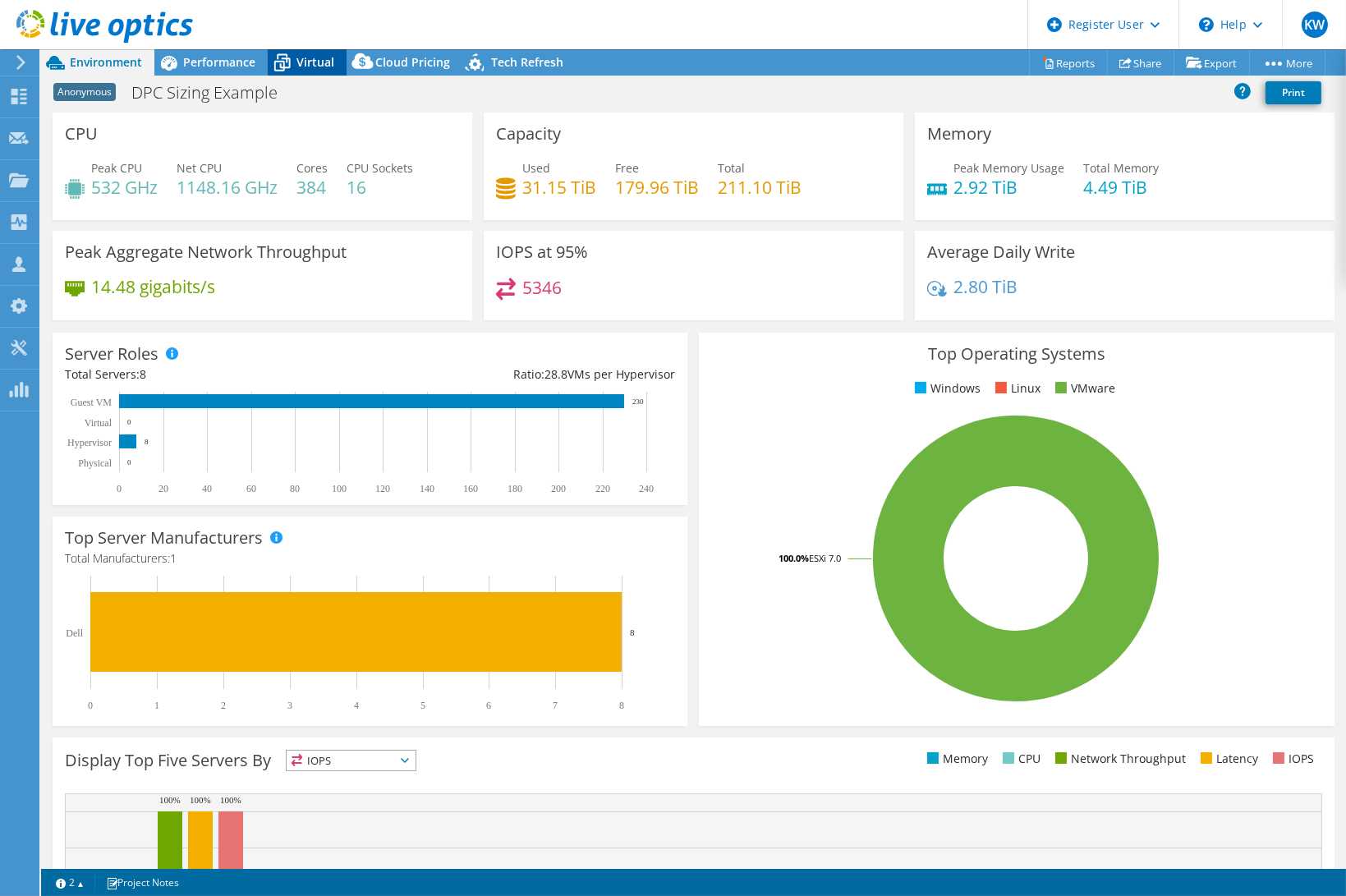
click at [295, 63] on icon at bounding box center [283, 63] width 29 height 29
